Goal: Task Accomplishment & Management: Use online tool/utility

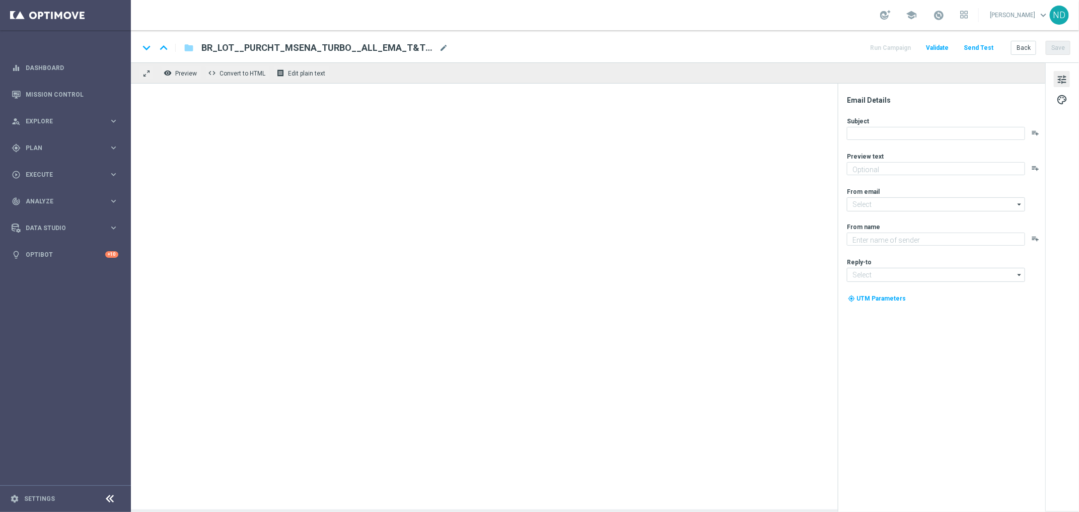
type textarea "Ganhe em um instantâneo com TurboSena"
type input "[EMAIL_ADDRESS][DOMAIN_NAME]"
type textarea "[DOMAIN_NAME]"
type input "[EMAIL_ADDRESS][DOMAIN_NAME]"
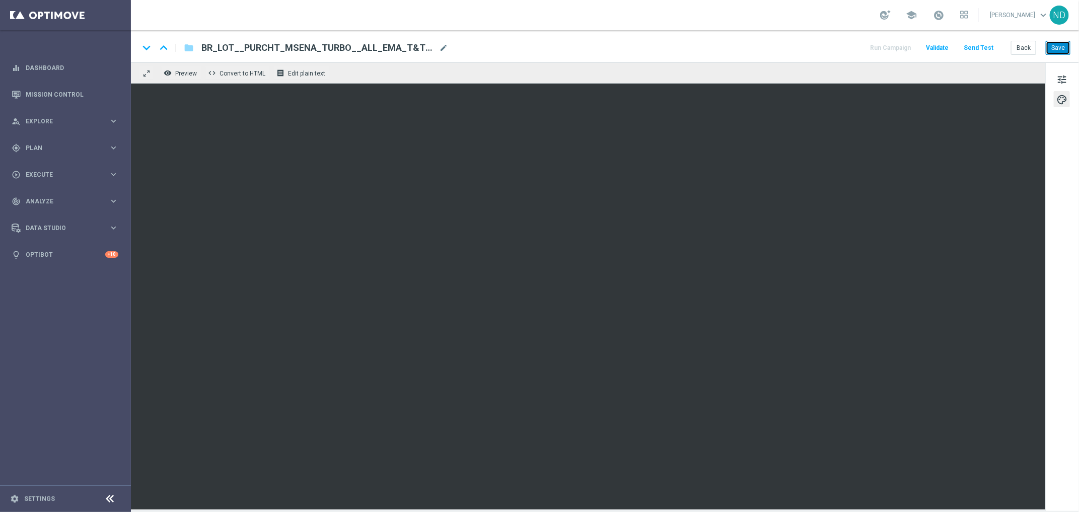
click at [1063, 47] on button "Save" at bounding box center [1057, 48] width 25 height 14
click at [1058, 49] on button "Save" at bounding box center [1057, 48] width 25 height 14
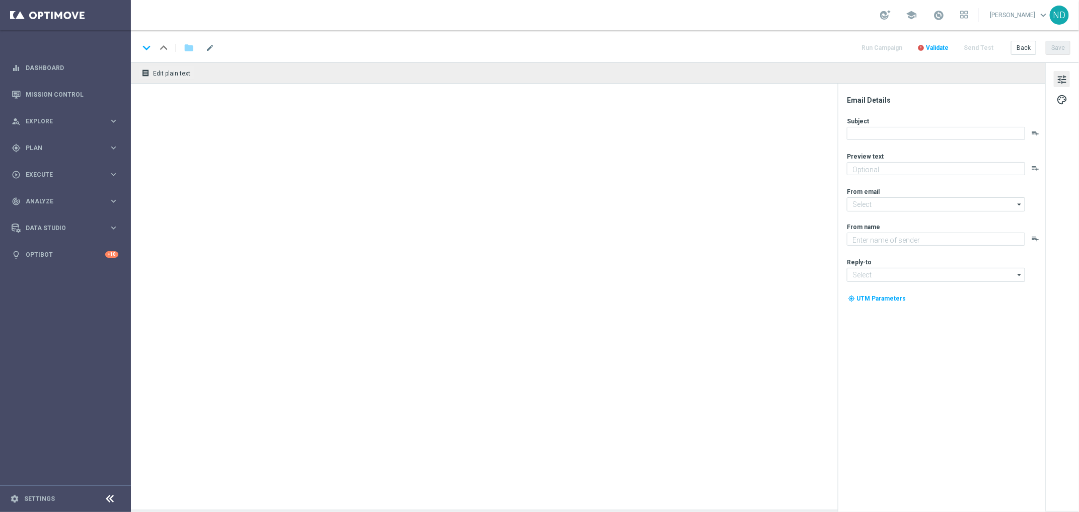
type textarea "Não fique de fora."
type input "[EMAIL_ADDRESS][DOMAIN_NAME]"
type textarea "[DOMAIN_NAME]"
type input "[EMAIL_ADDRESS][DOMAIN_NAME]"
type textarea "Ganhe em um instantâneo com TurboSena"
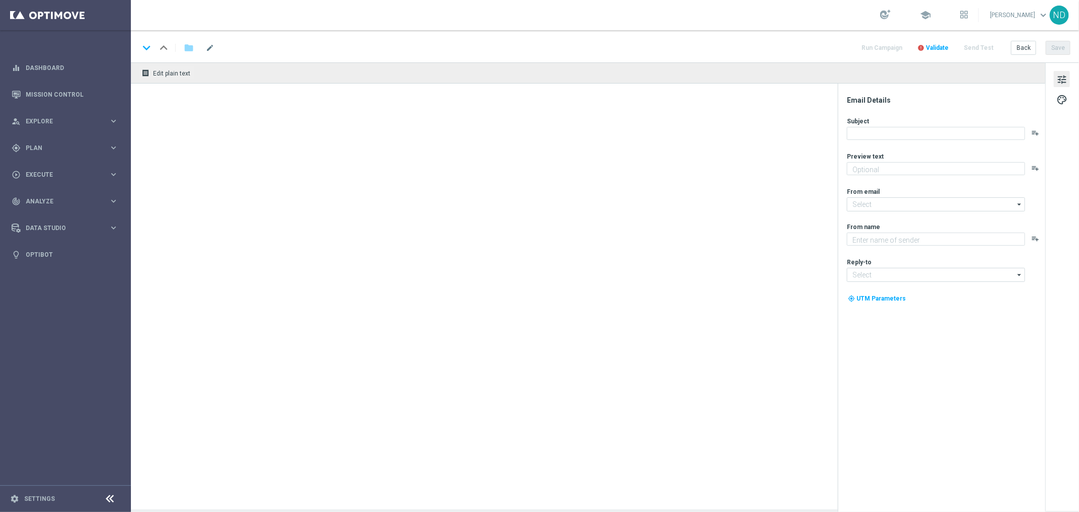
type input "[EMAIL_ADDRESS][DOMAIN_NAME]"
type textarea "[DOMAIN_NAME]"
type input "[EMAIL_ADDRESS][DOMAIN_NAME]"
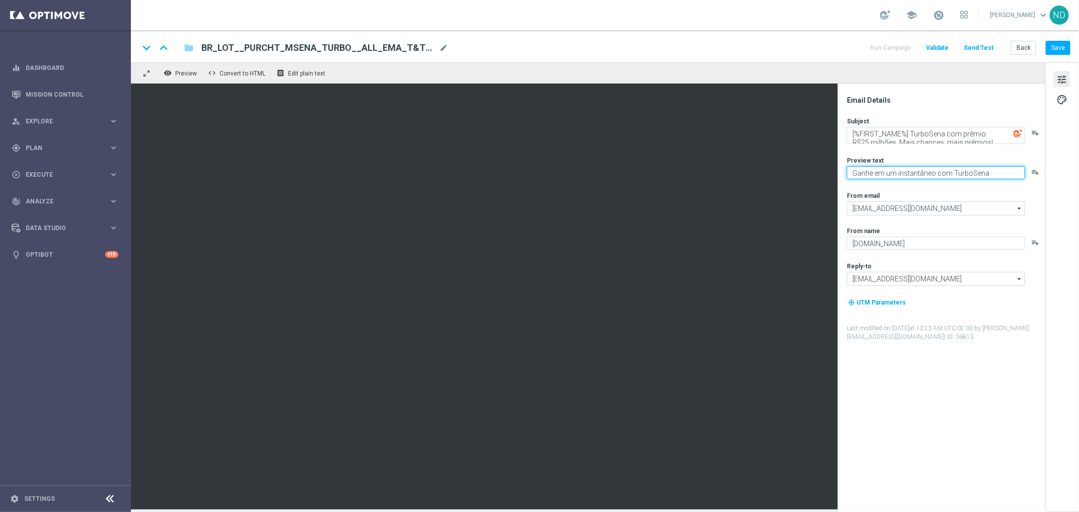
click at [934, 173] on textarea "Ganhe em um instantâneo com TurboSena" at bounding box center [936, 172] width 178 height 13
click at [986, 175] on textarea "Ganhe em um instante com TurboSena" at bounding box center [936, 172] width 178 height 13
type textarea "Ganhe em um instante com TurboSena."
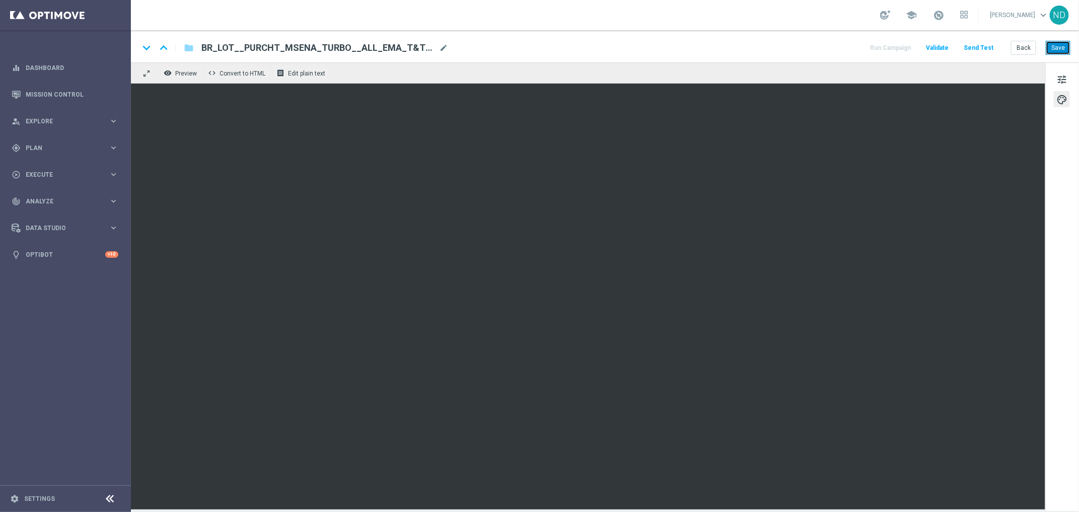
click at [1060, 49] on button "Save" at bounding box center [1057, 48] width 25 height 14
click at [1057, 45] on button "Save" at bounding box center [1057, 48] width 25 height 14
